Goal: Transaction & Acquisition: Purchase product/service

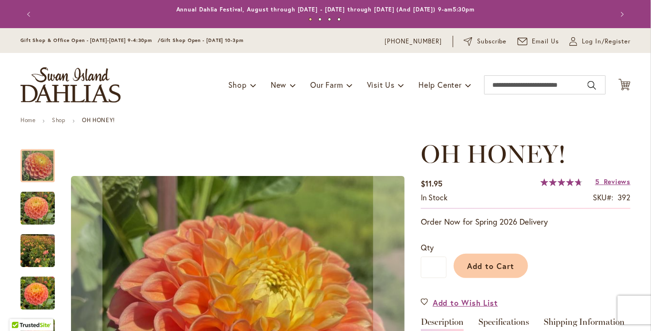
scroll to position [334, 0]
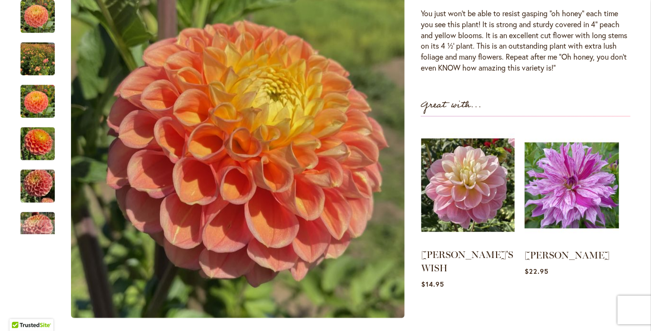
click at [446, 200] on img at bounding box center [467, 185] width 93 height 117
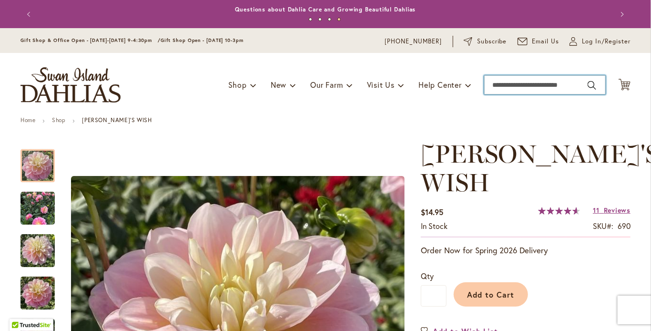
click at [506, 86] on input "Search" at bounding box center [545, 84] width 122 height 19
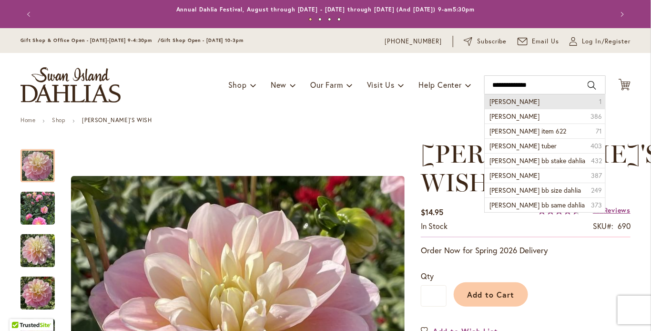
click at [528, 102] on span "Andrew charles" at bounding box center [515, 101] width 50 height 9
type input "**********"
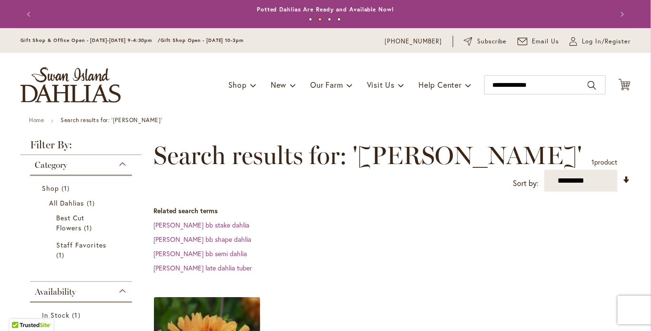
scroll to position [48, 0]
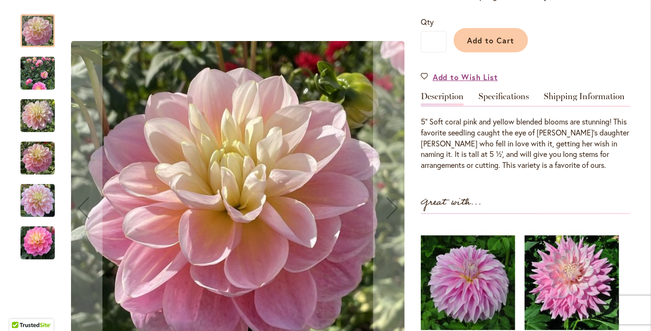
scroll to position [286, 0]
